Goal: Information Seeking & Learning: Check status

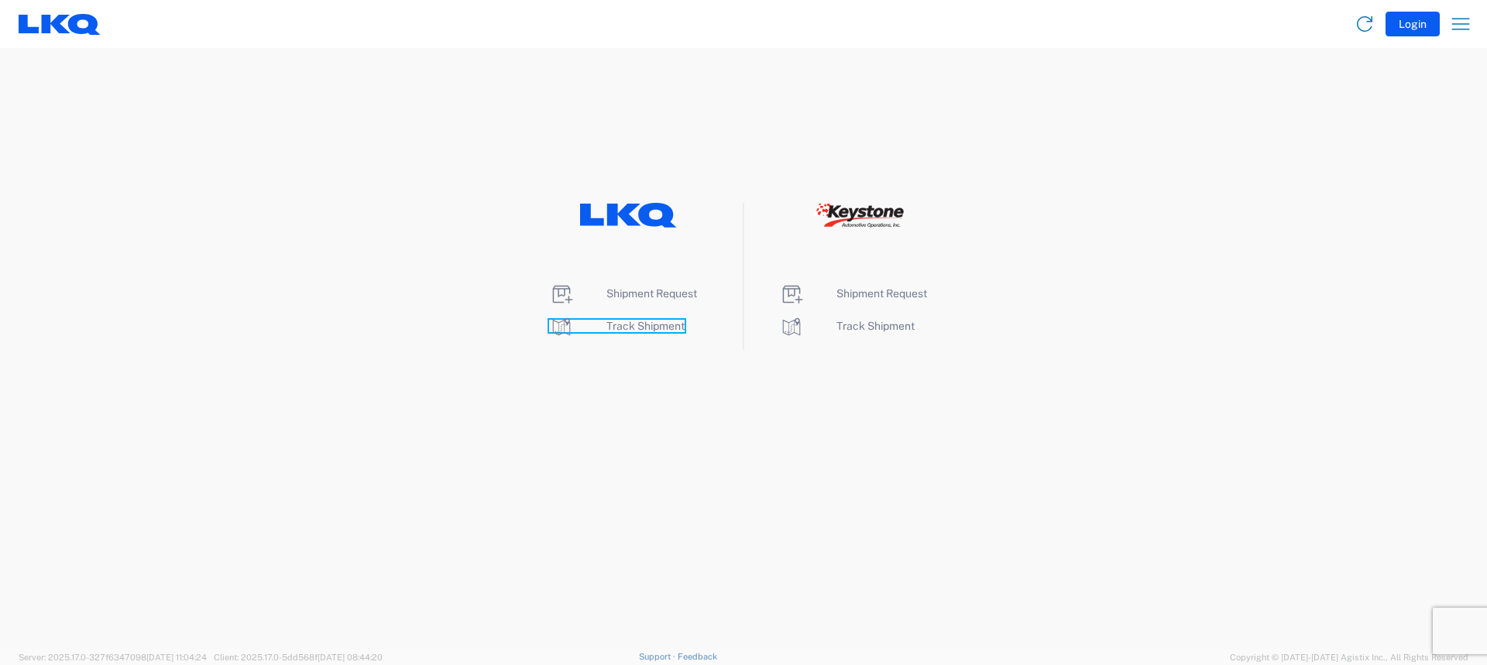
click at [634, 326] on span "Track Shipment" at bounding box center [645, 326] width 78 height 12
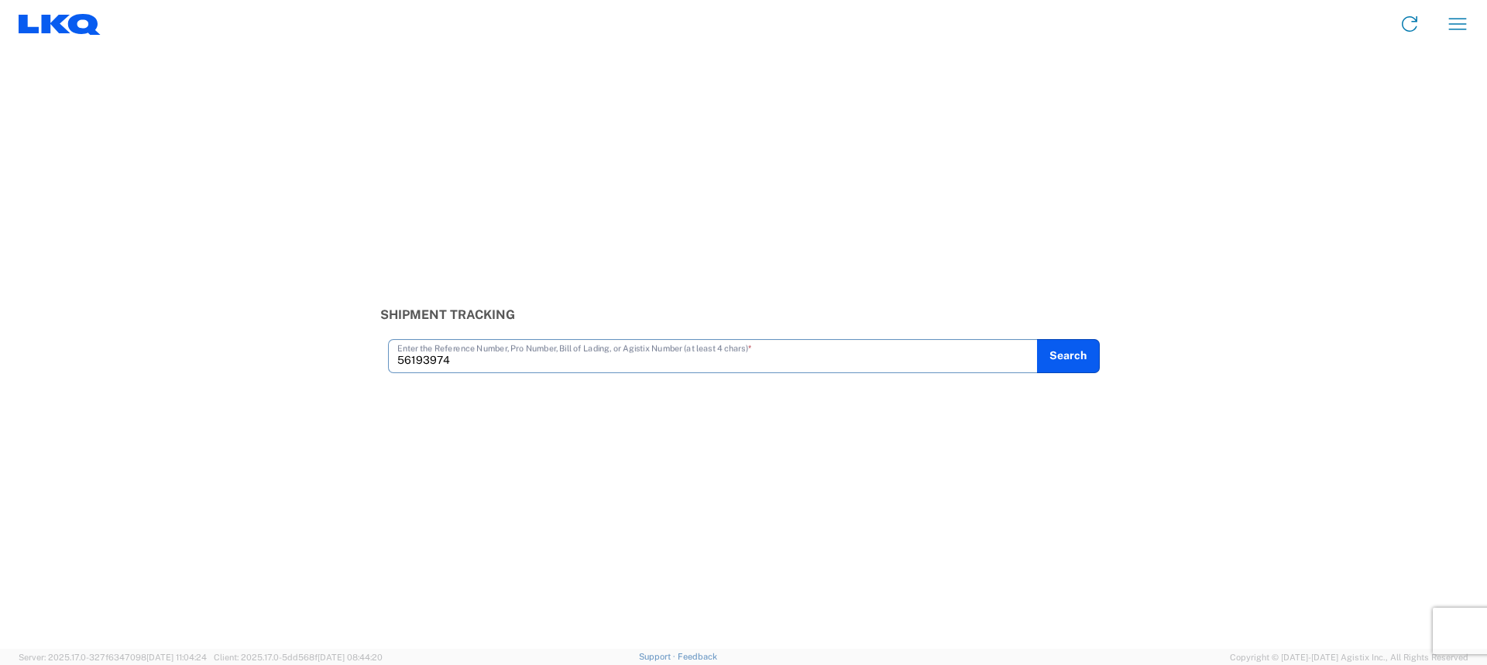
type input "56193974"
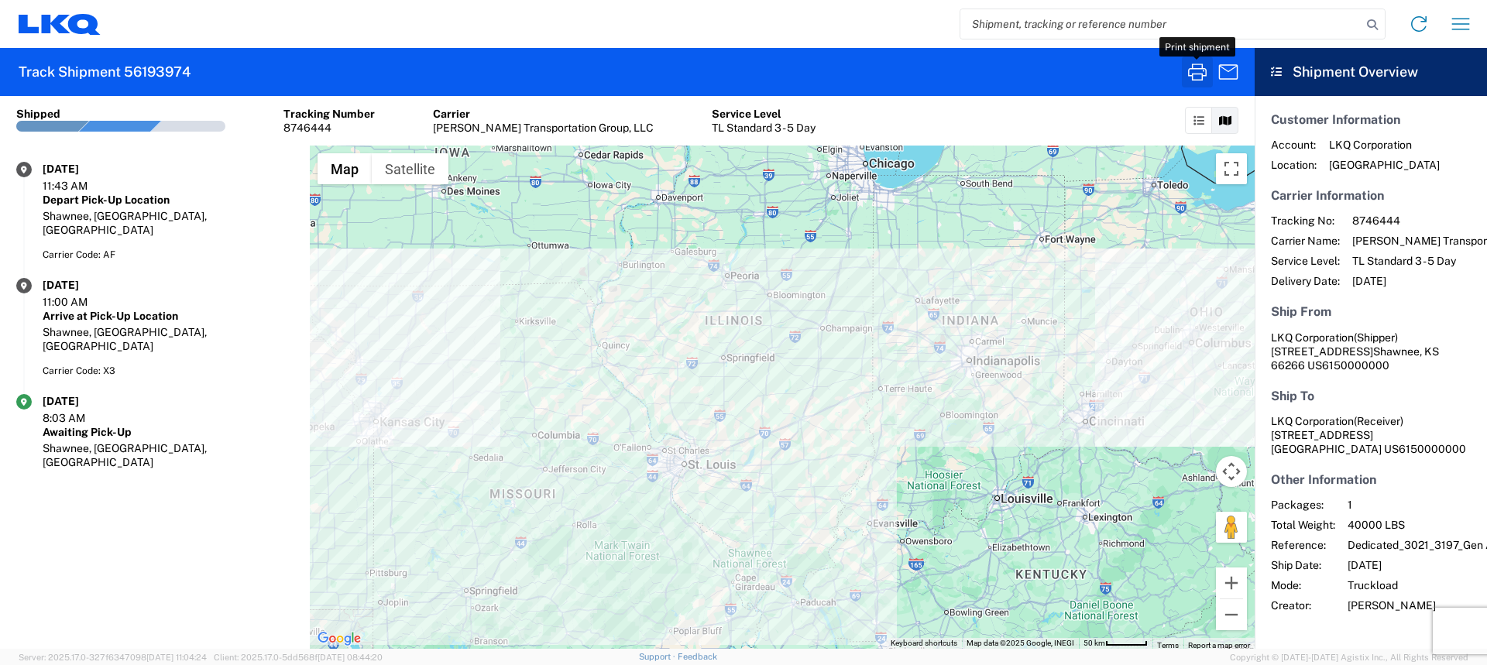
click at [1190, 84] on icon "button" at bounding box center [1197, 72] width 25 height 25
